Goal: Entertainment & Leisure: Consume media (video, audio)

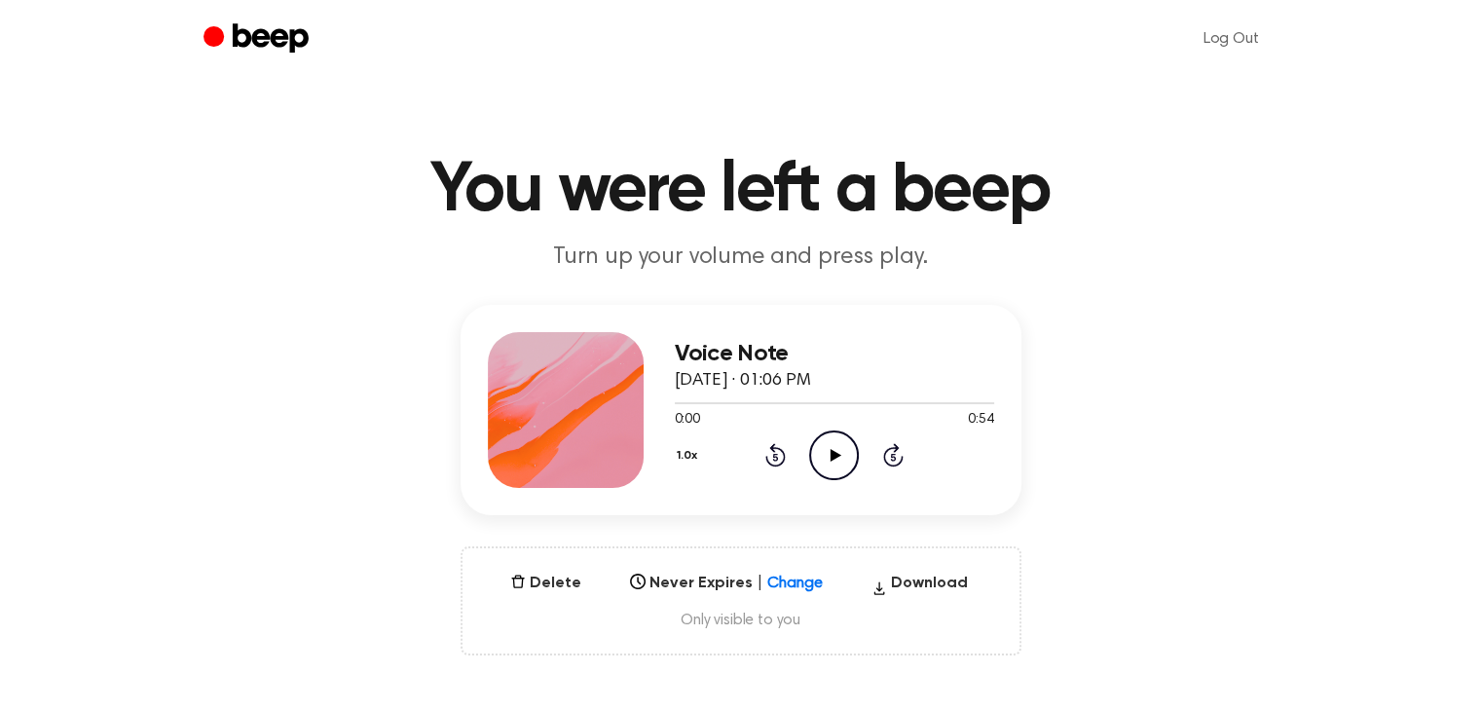
click at [830, 445] on icon "Play Audio" at bounding box center [834, 455] width 50 height 50
click at [827, 460] on icon "Pause Audio" at bounding box center [834, 455] width 50 height 50
click at [841, 448] on icon "Play Audio" at bounding box center [834, 455] width 50 height 50
click at [826, 468] on icon "Pause Audio" at bounding box center [834, 455] width 50 height 50
click at [828, 452] on icon "Play Audio" at bounding box center [834, 455] width 50 height 50
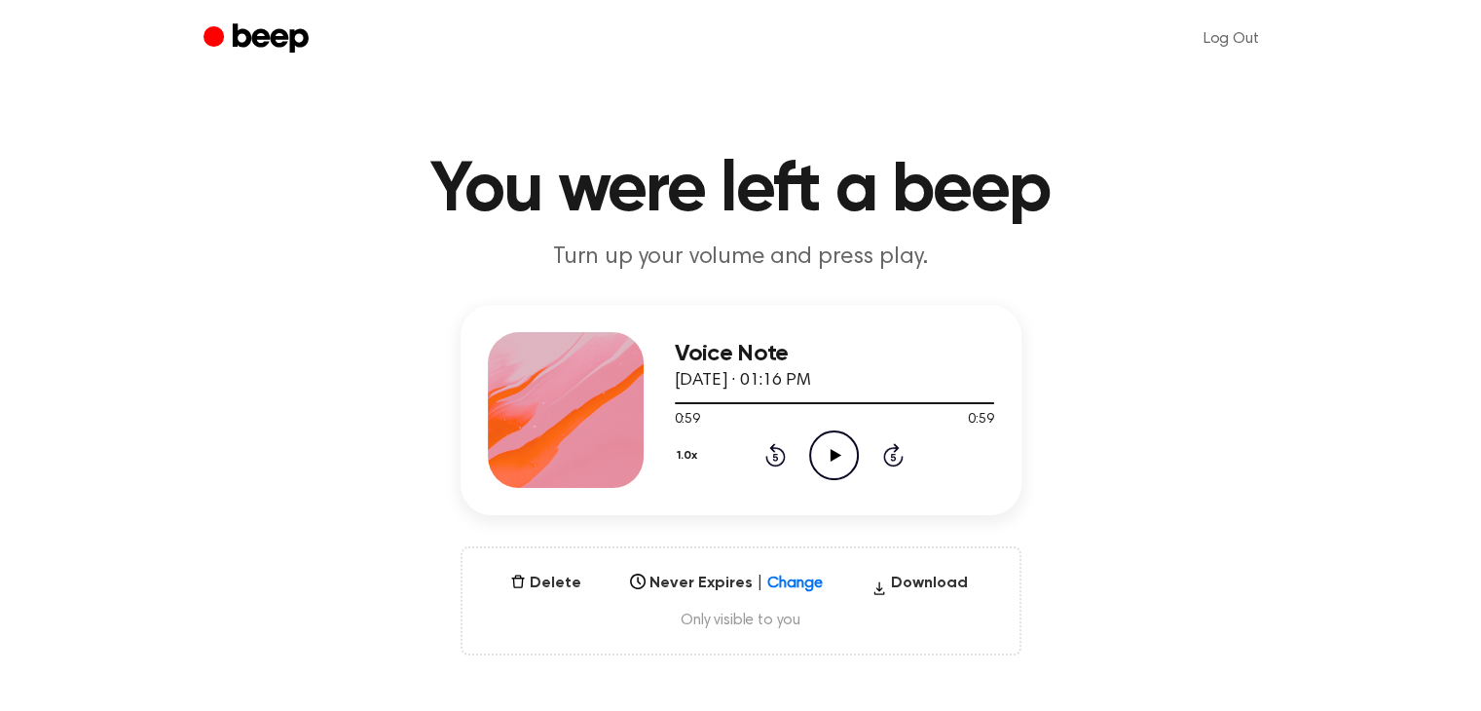
click at [829, 451] on icon "Play Audio" at bounding box center [834, 455] width 50 height 50
click at [816, 453] on icon "Pause Audio" at bounding box center [834, 455] width 50 height 50
